Goal: Contribute content

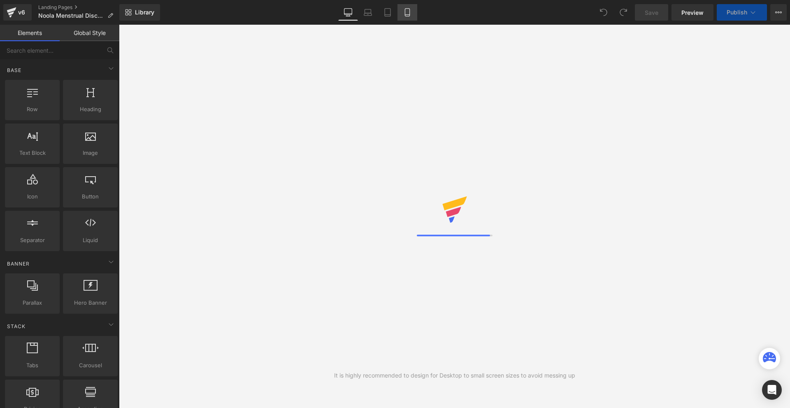
click at [405, 14] on icon at bounding box center [407, 13] width 5 height 8
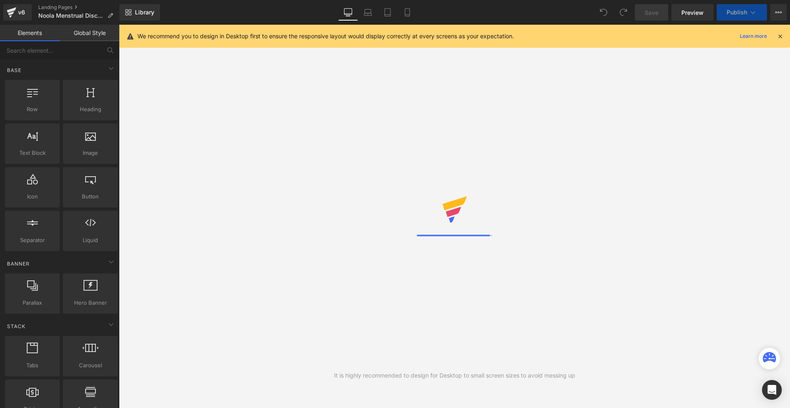
click at [779, 35] on icon at bounding box center [780, 36] width 7 height 7
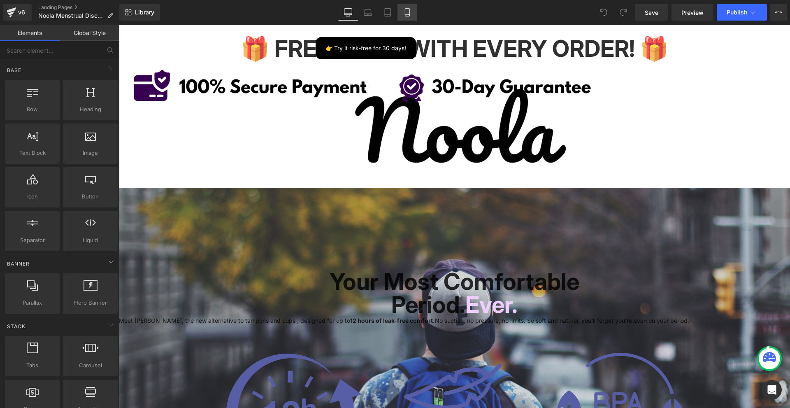
click at [413, 12] on link "Mobile" at bounding box center [408, 12] width 20 height 16
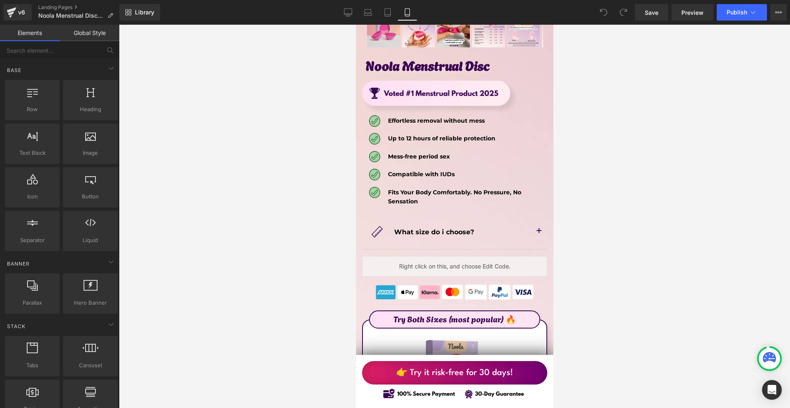
scroll to position [4280, 0]
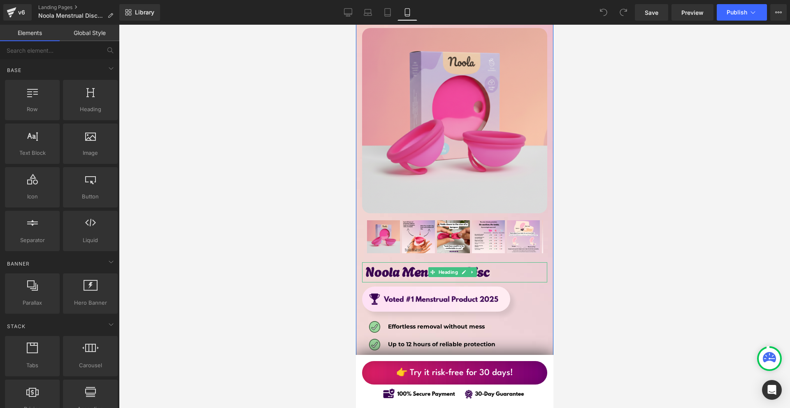
click at [499, 262] on h1 "Noola Menstrual Disc" at bounding box center [455, 271] width 181 height 18
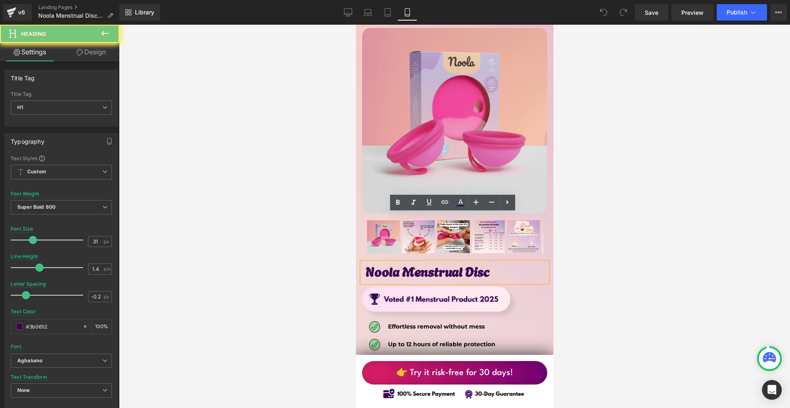
click at [499, 262] on h1 "Noola Menstrual Disc" at bounding box center [455, 271] width 181 height 18
copy h1 "Noola Menstrual Disc"
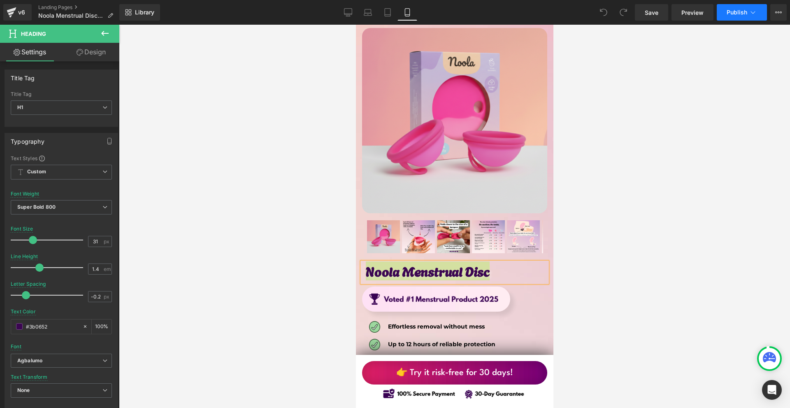
click at [737, 12] on span "Publish" at bounding box center [737, 12] width 21 height 7
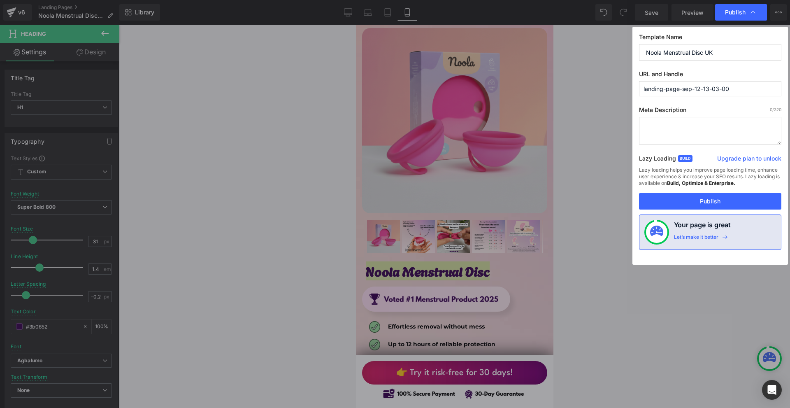
click at [651, 95] on input "landing-page-sep-12-13-03-00" at bounding box center [710, 88] width 142 height 15
paste input "Noola Menstrual Disc"
type input "noola-menstrual-disc"
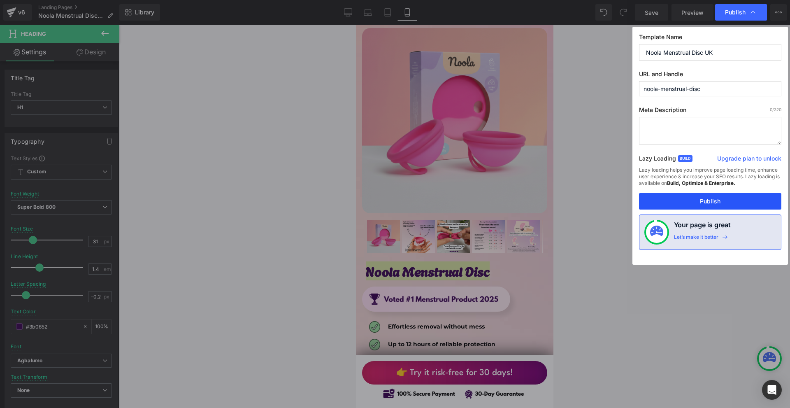
click at [706, 206] on button "Publish" at bounding box center [710, 201] width 142 height 16
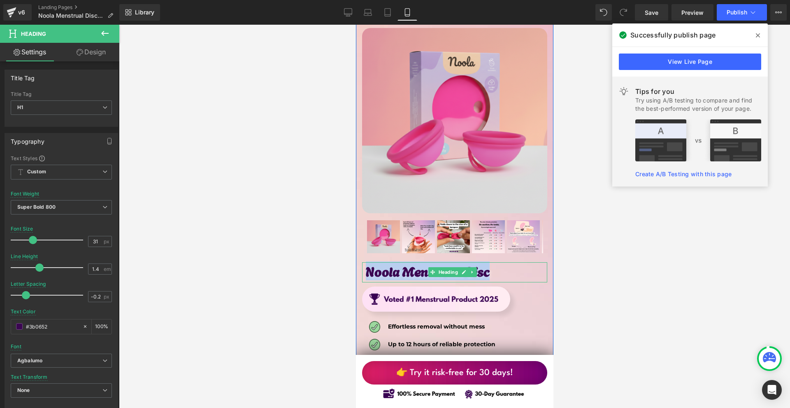
click at [507, 262] on h1 "Noola Menstrual Disc" at bounding box center [455, 271] width 181 height 18
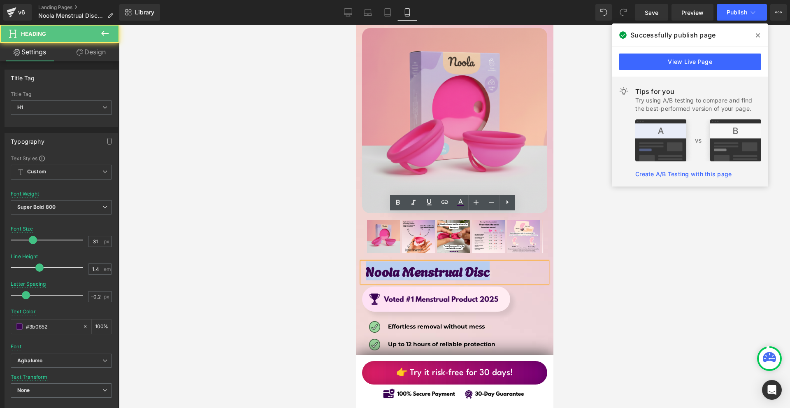
click at [507, 262] on h1 "Noola Menstrual Disc" at bounding box center [455, 271] width 181 height 18
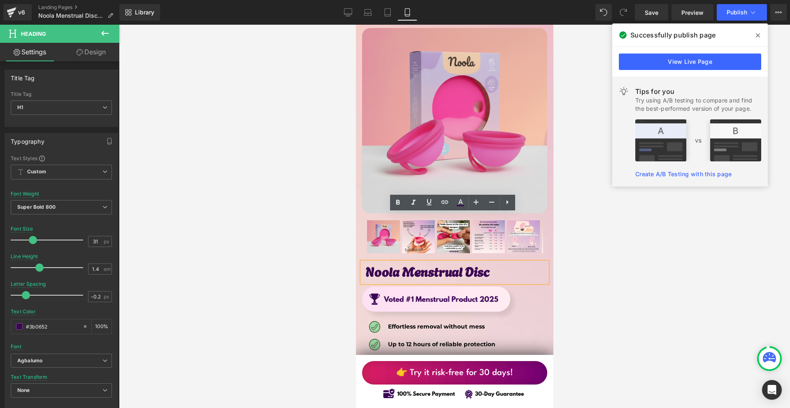
click at [563, 229] on div at bounding box center [454, 216] width 671 height 383
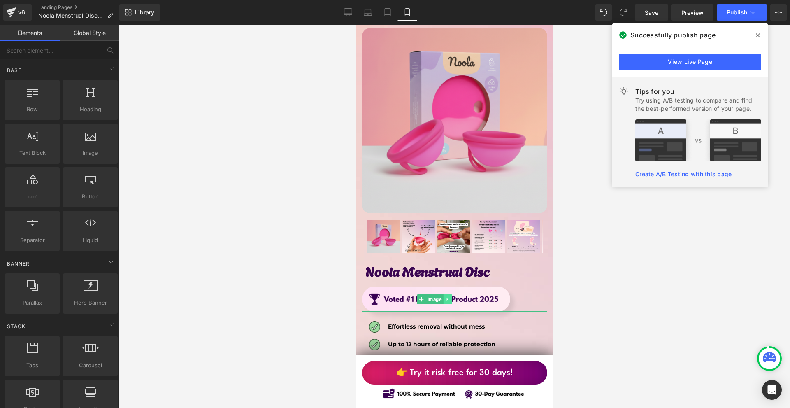
click at [444, 294] on link at bounding box center [447, 299] width 9 height 10
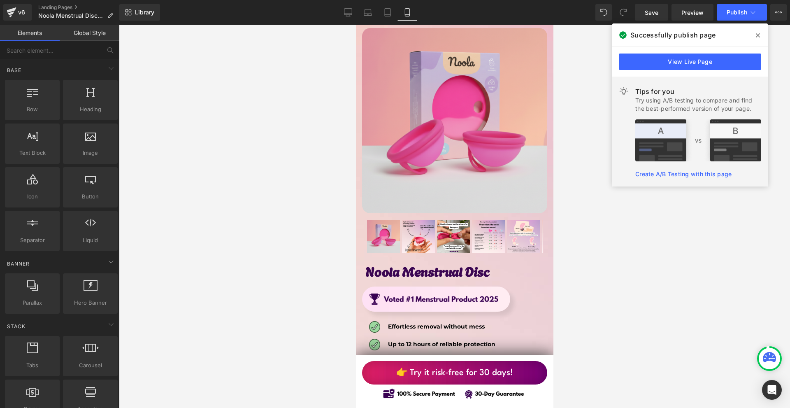
drag, startPoint x: 601, startPoint y: 253, endPoint x: 585, endPoint y: 248, distance: 16.7
click at [601, 252] on div at bounding box center [454, 216] width 671 height 383
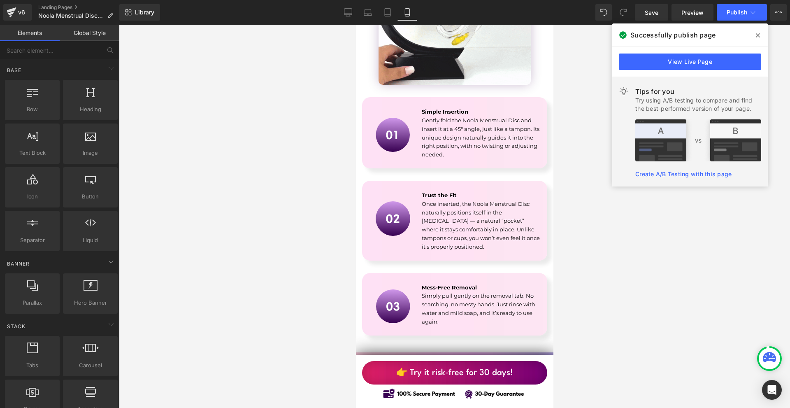
scroll to position [1481, 0]
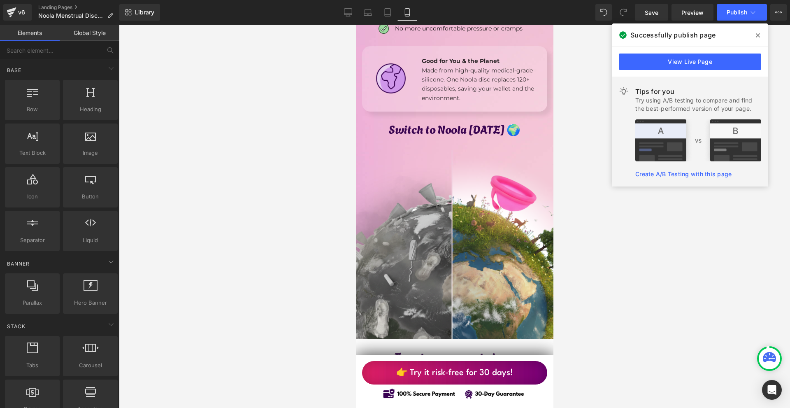
click at [760, 36] on span at bounding box center [757, 35] width 13 height 13
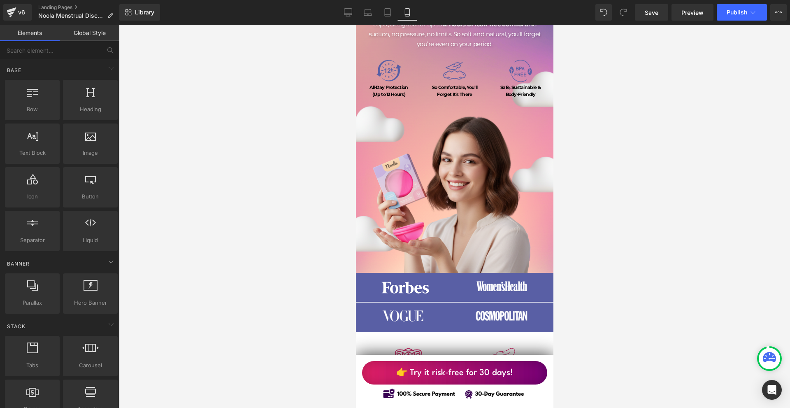
scroll to position [0, 0]
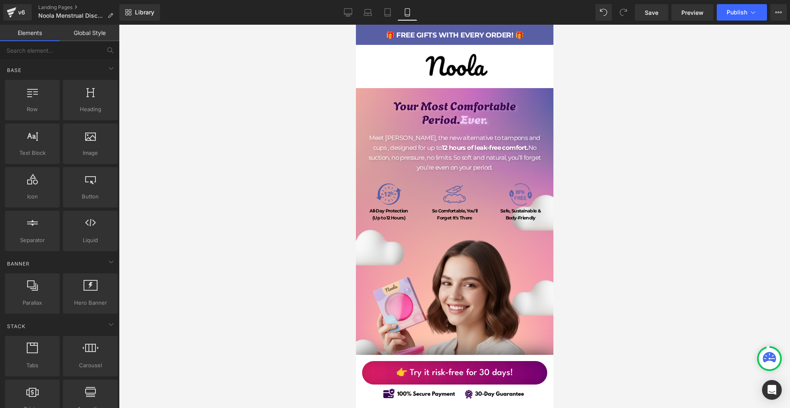
click at [495, 120] on h1 "Period. Ever." at bounding box center [455, 119] width 198 height 14
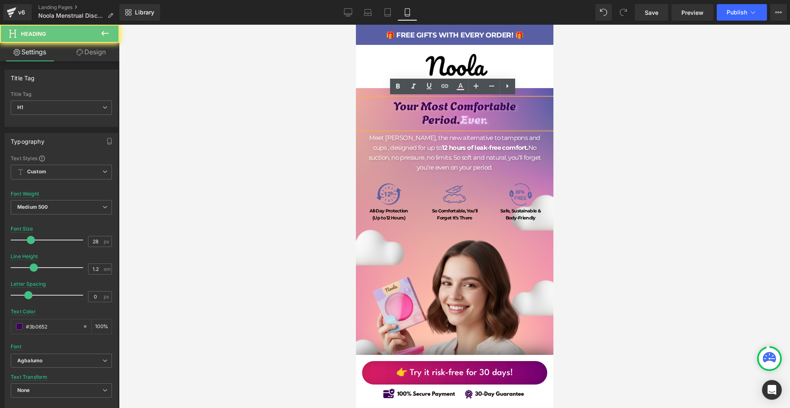
click at [580, 125] on div at bounding box center [454, 216] width 671 height 383
